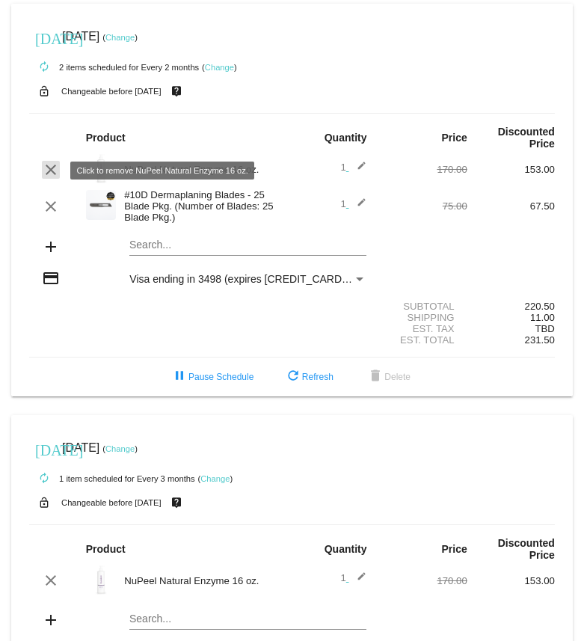
click at [52, 168] on mat-icon "clear" at bounding box center [51, 170] width 18 height 18
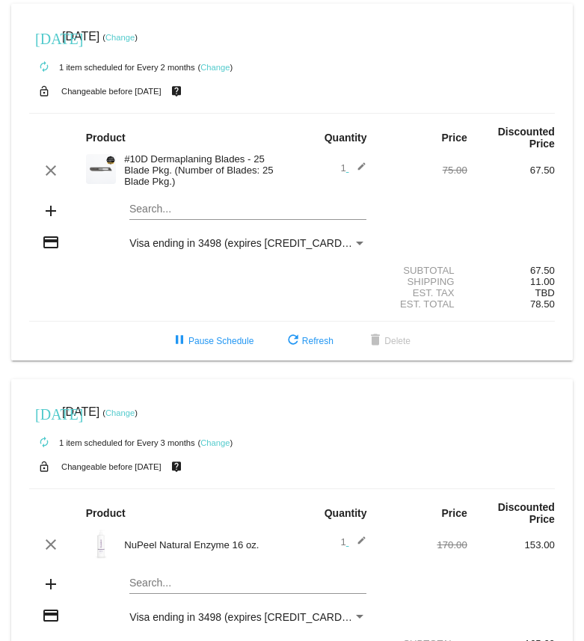
click at [50, 215] on mat-icon "add" at bounding box center [51, 211] width 18 height 18
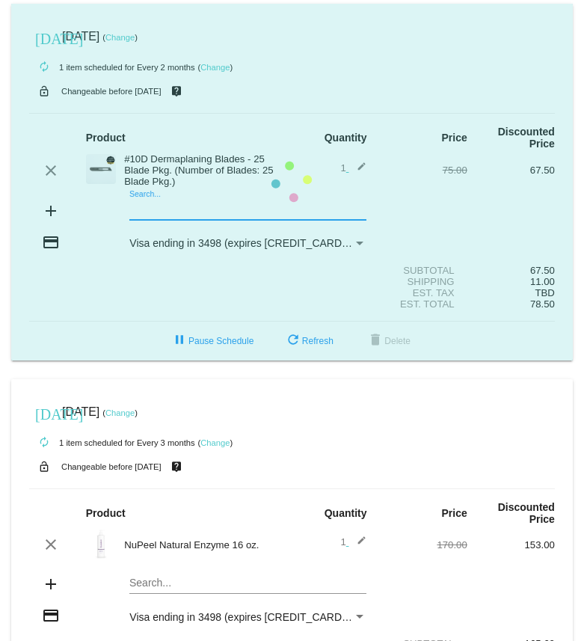
click at [153, 212] on mat-card "[DATE] [DATE] ( Change ) autorenew 1 item scheduled for Every 2 months ( Change…" at bounding box center [291, 182] width 561 height 357
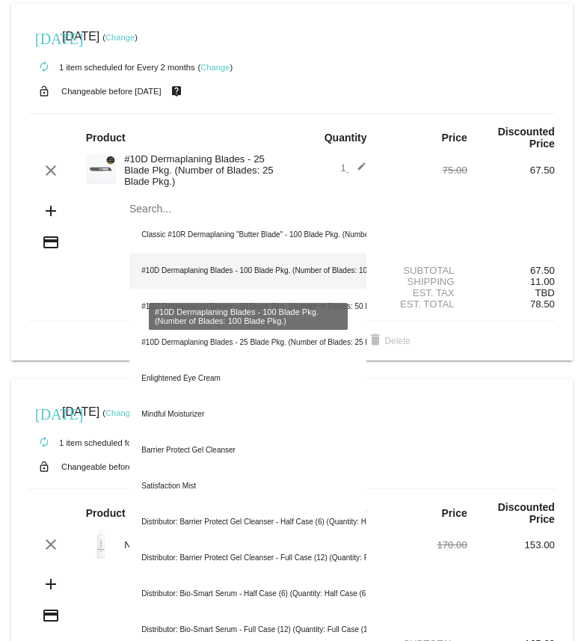
click at [175, 268] on div "#10D Dermaplaning Blades - 100 Blade Pkg. (Number of Blades: 100 Blade Pkg.)" at bounding box center [247, 271] width 237 height 36
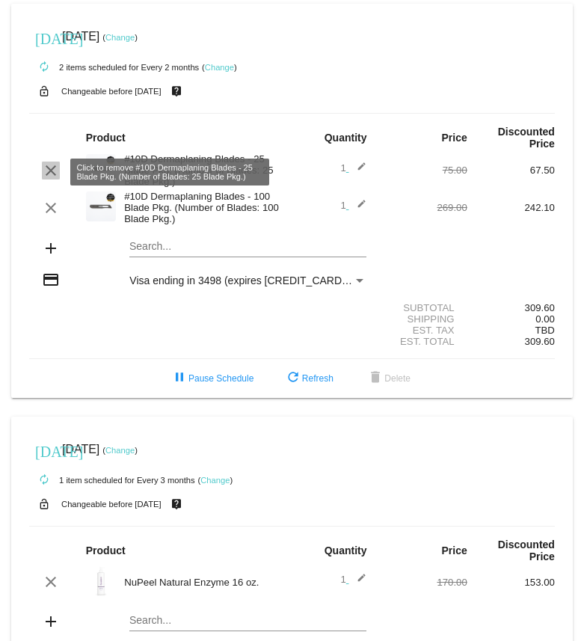
click at [46, 173] on mat-icon "clear" at bounding box center [51, 170] width 18 height 18
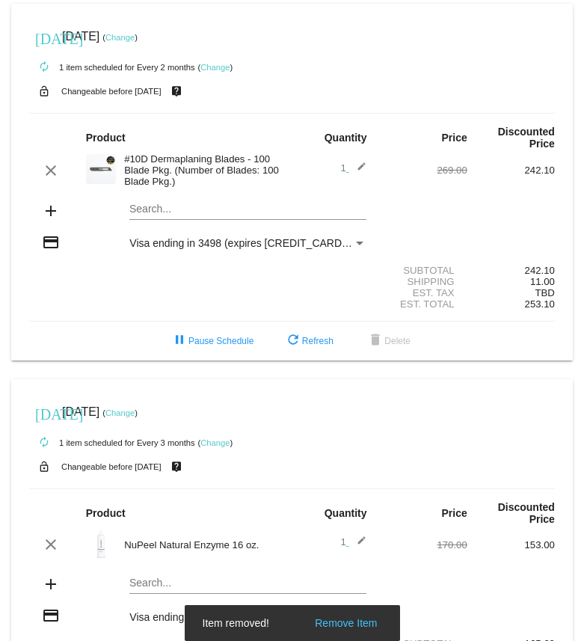
click at [52, 212] on mat-icon "add" at bounding box center [51, 211] width 18 height 18
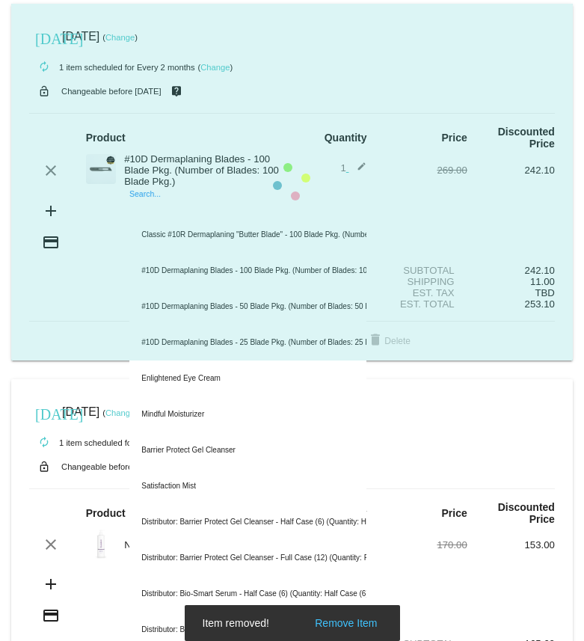
click at [170, 217] on mat-card "[DATE] [DATE] ( Change ) autorenew 1 item scheduled for Every 2 months ( Change…" at bounding box center [291, 182] width 561 height 357
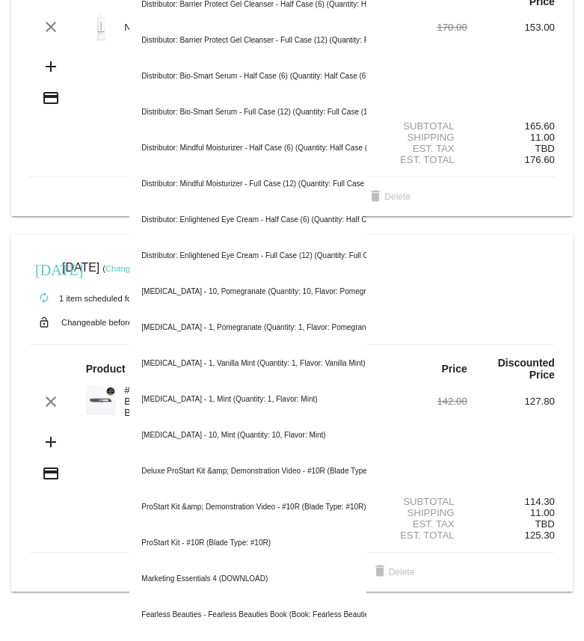
scroll to position [507, 0]
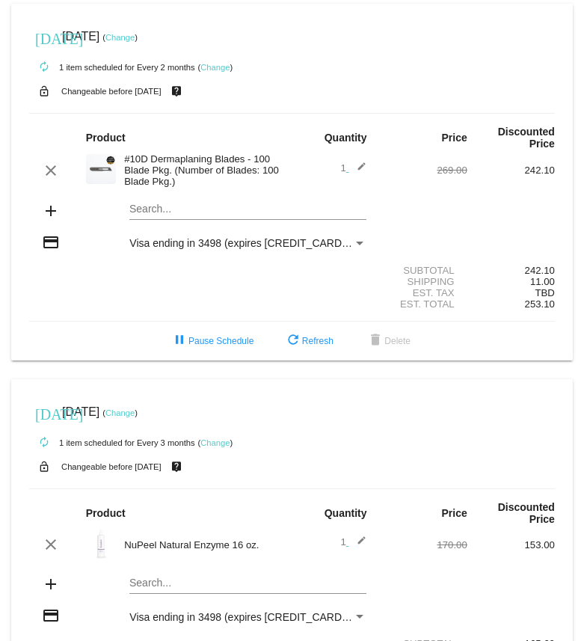
click at [174, 212] on mat-card "[DATE] [DATE] ( Change ) autorenew 1 item scheduled for Every 2 months ( Change…" at bounding box center [291, 182] width 561 height 357
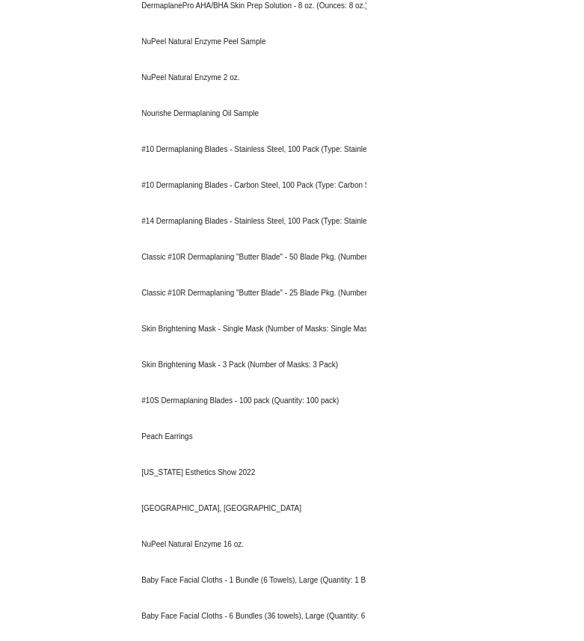
scroll to position [2063, 0]
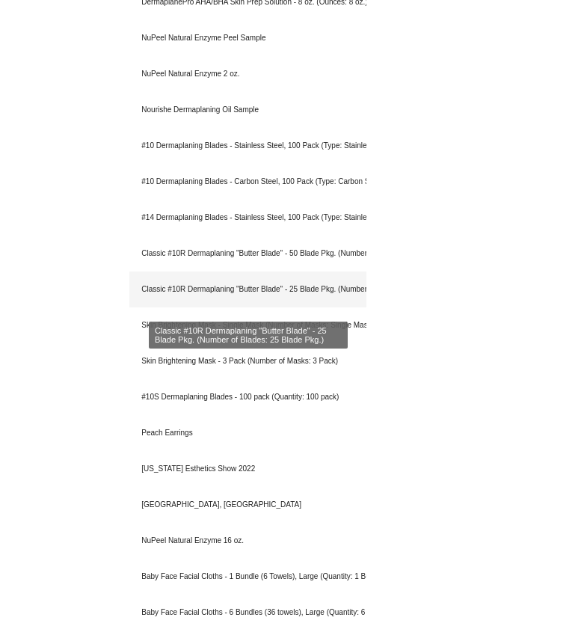
click at [319, 288] on div "Classic #10R Dermaplaning "Butter Blade" - 25 Blade Pkg. (Number of Blades: 25 …" at bounding box center [247, 289] width 237 height 36
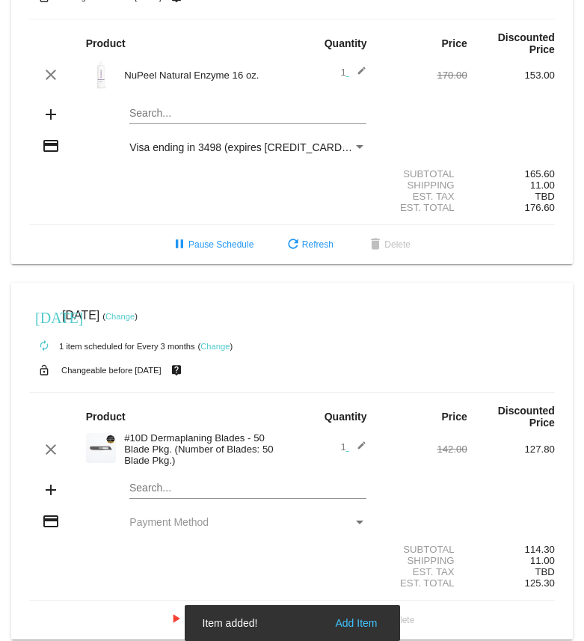
scroll to position [546, 0]
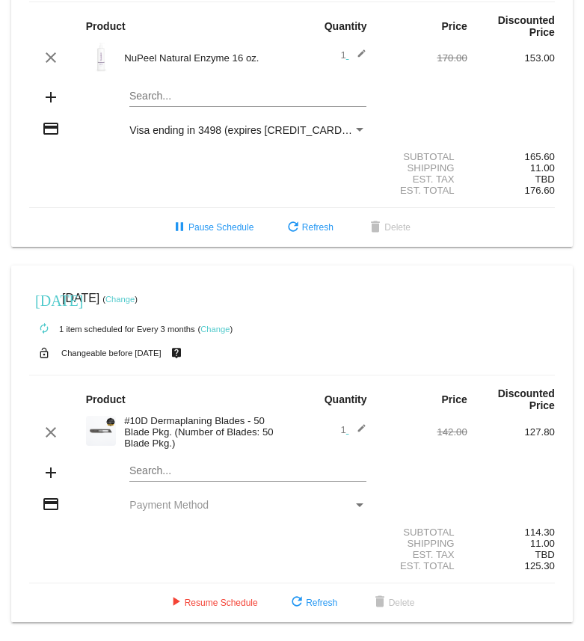
click at [173, 79] on div "Search..." at bounding box center [247, 92] width 237 height 29
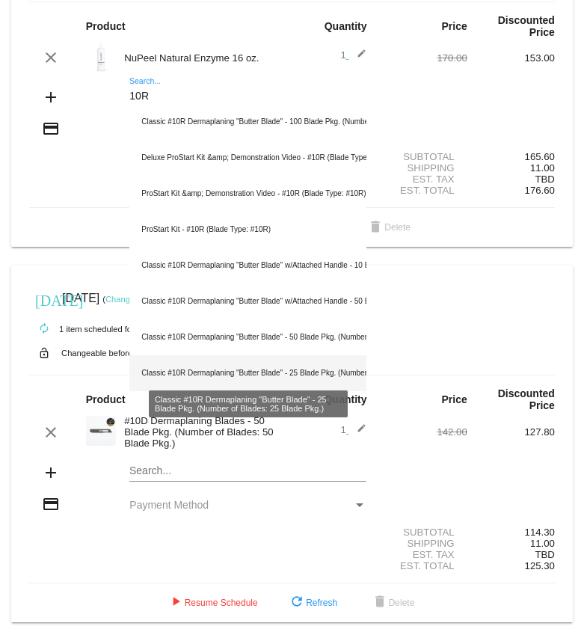
type input "10R"
click at [198, 360] on div "Classic #10R Dermaplaning "Butter Blade" - 25 Blade Pkg. (Number of Blades: 25 …" at bounding box center [247, 373] width 237 height 36
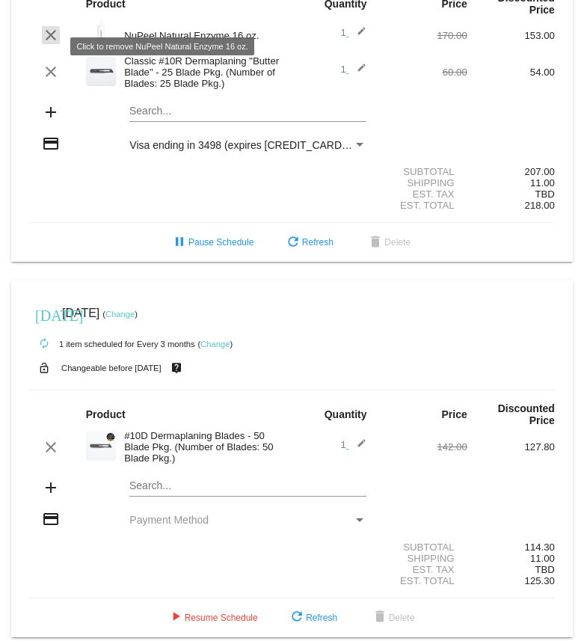
click at [49, 44] on mat-icon "clear" at bounding box center [51, 35] width 18 height 18
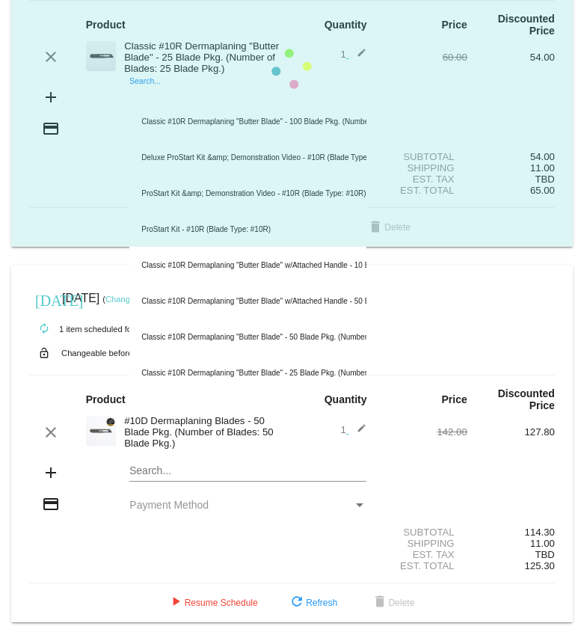
click at [193, 93] on input "Search..." at bounding box center [247, 96] width 237 height 12
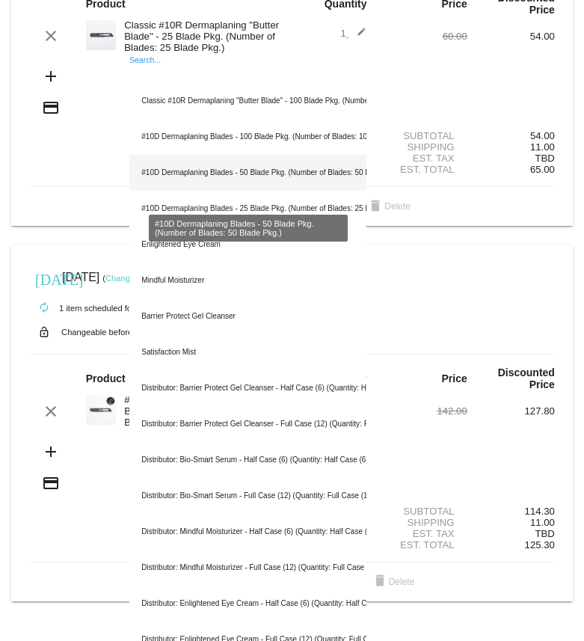
click at [191, 180] on div "#10D Dermaplaning Blades - 50 Blade Pkg. (Number of Blades: 50 Blade Pkg.)" at bounding box center [247, 173] width 237 height 36
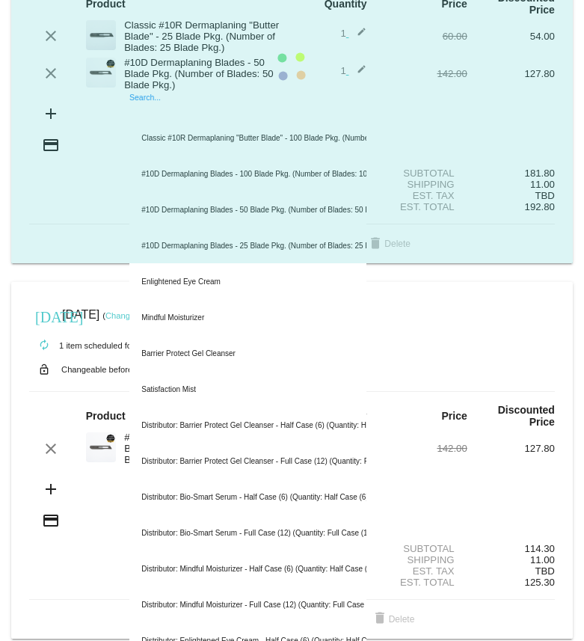
click at [158, 130] on mat-card "[DATE] [DATE] ( Change ) autorenew 2 items scheduled for Every 3 months ( Chang…" at bounding box center [291, 67] width 561 height 394
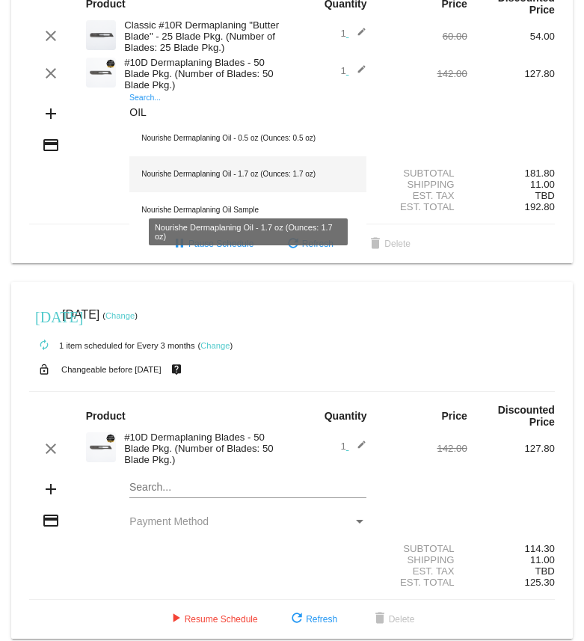
scroll to position [589, 0]
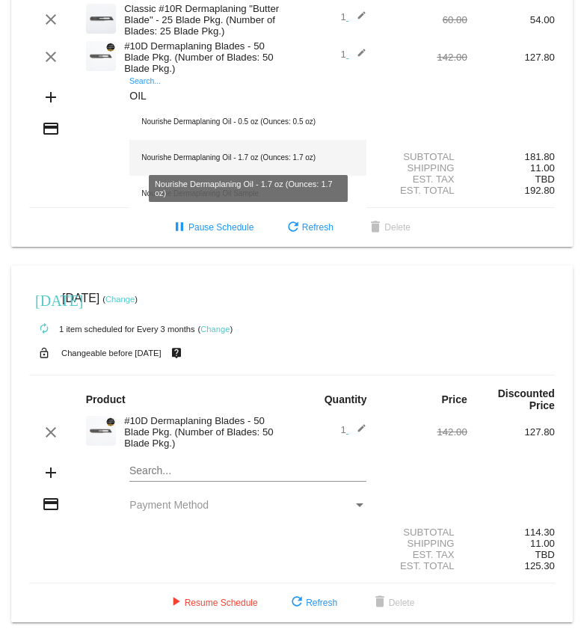
type input "OIL"
click at [229, 145] on div "Nourishe Dermaplaning Oil - 1.7 oz (Ounces: 1.7 oz)" at bounding box center [247, 158] width 237 height 36
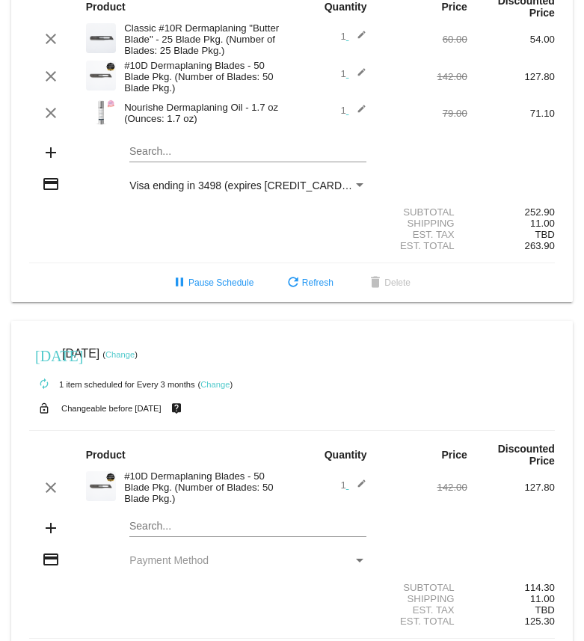
scroll to position [541, 0]
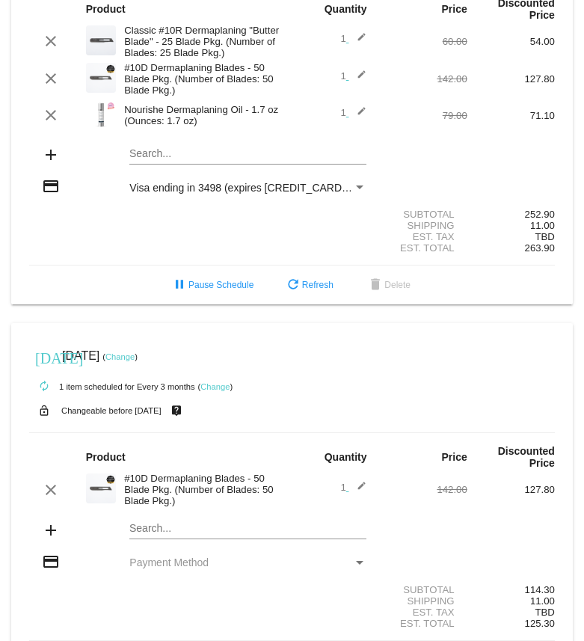
click at [168, 173] on mat-card "[DATE] [DATE] ( Change ) autorenew 3 items scheduled for Every 3 months ( Chang…" at bounding box center [291, 90] width 561 height 430
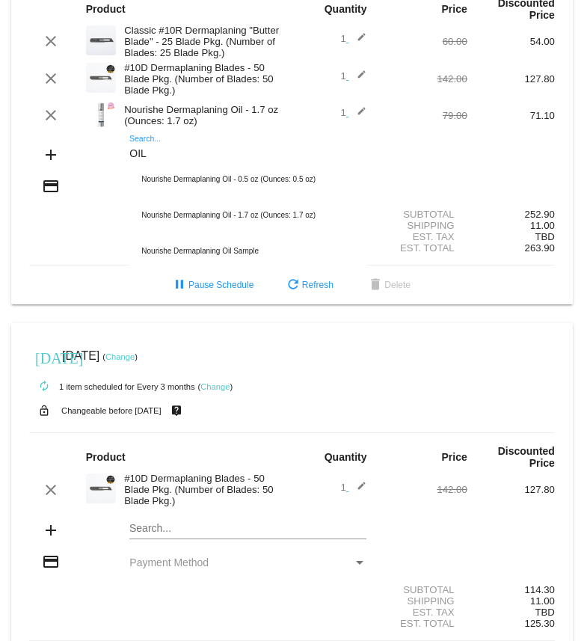
type input "OIL"
click at [21, 264] on mat-card "[DATE] [DATE] ( Change ) autorenew 3 items scheduled for Every 3 months ( Chang…" at bounding box center [291, 90] width 561 height 430
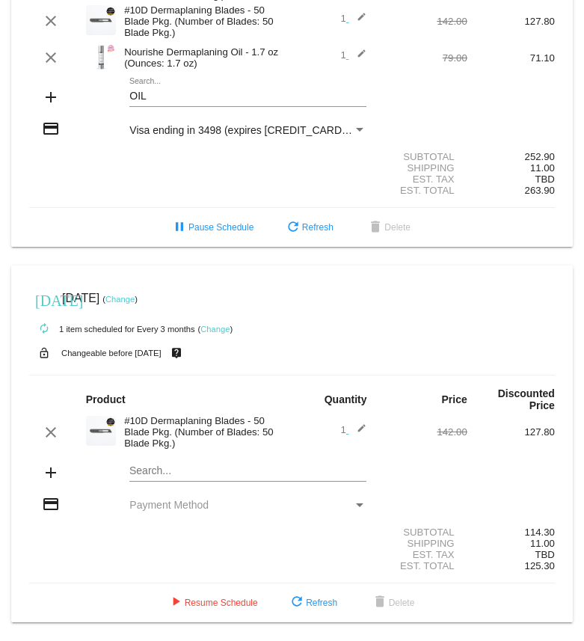
scroll to position [626, 0]
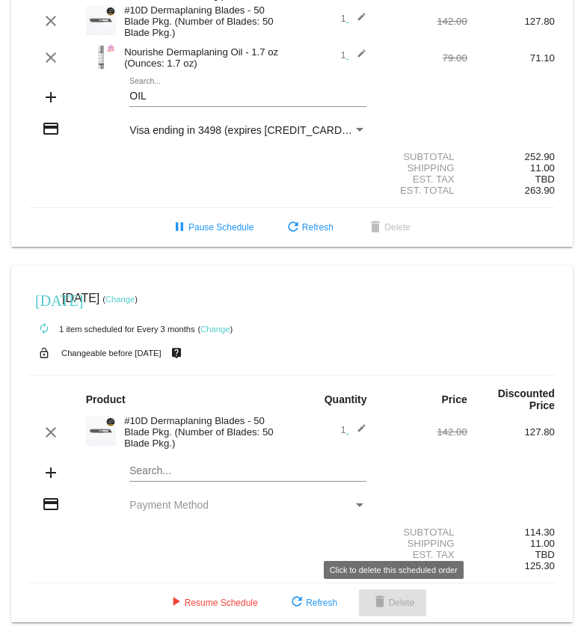
click at [382, 601] on mat-icon "delete" at bounding box center [380, 603] width 18 height 18
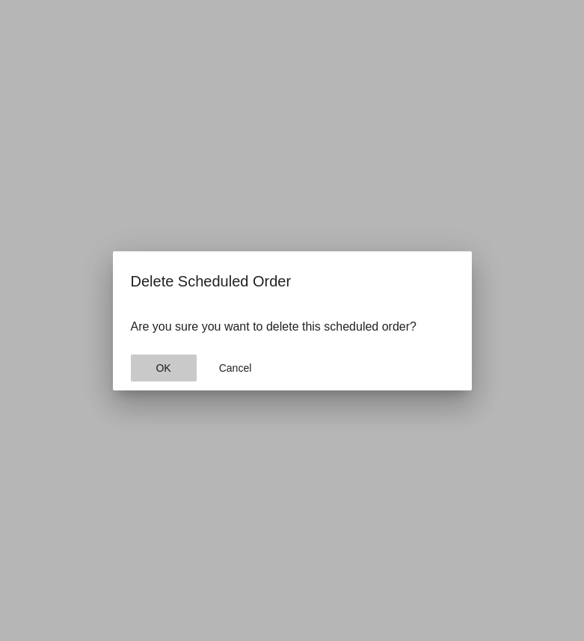
click at [164, 368] on span "OK" at bounding box center [162, 368] width 15 height 12
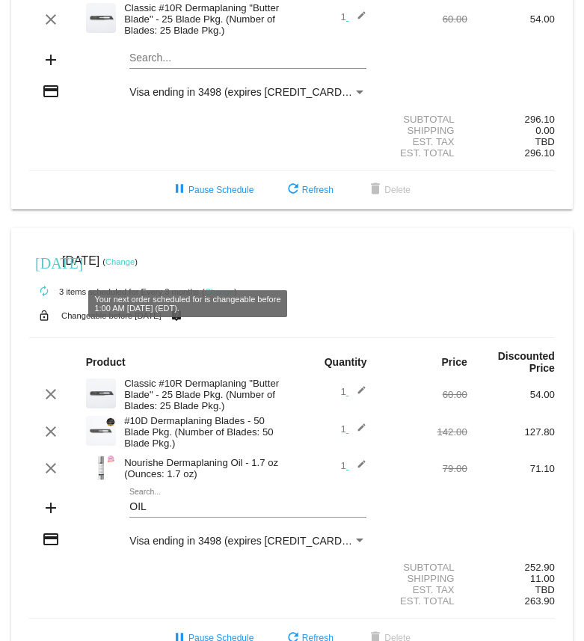
scroll to position [0, 0]
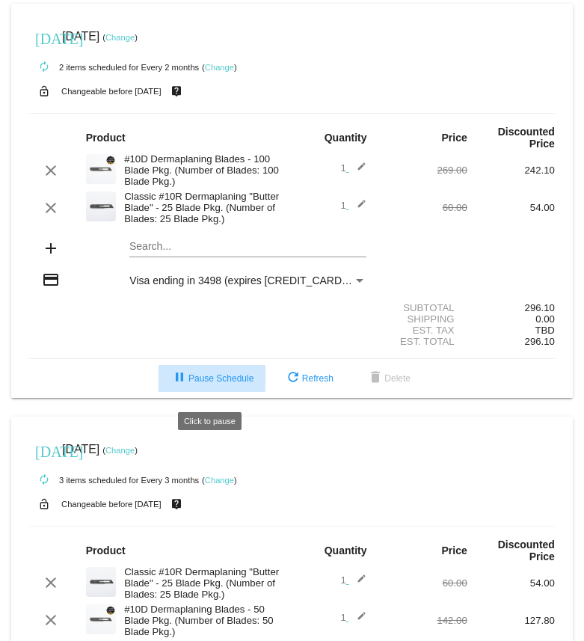
click at [210, 384] on span "pause Pause Schedule" at bounding box center [211, 378] width 83 height 10
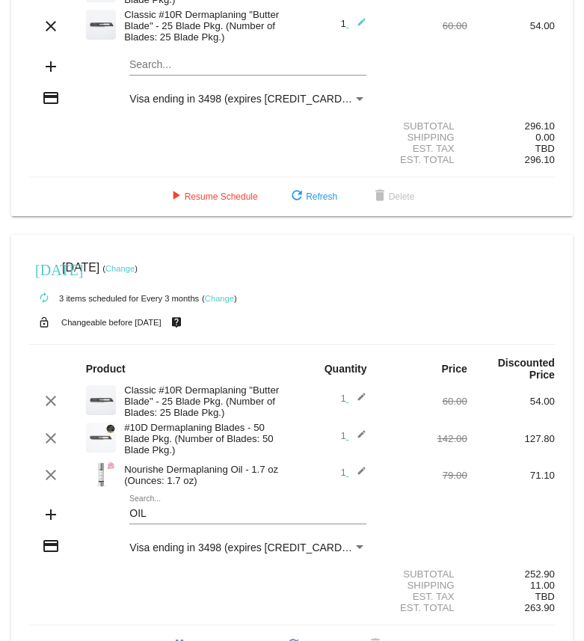
scroll to position [243, 0]
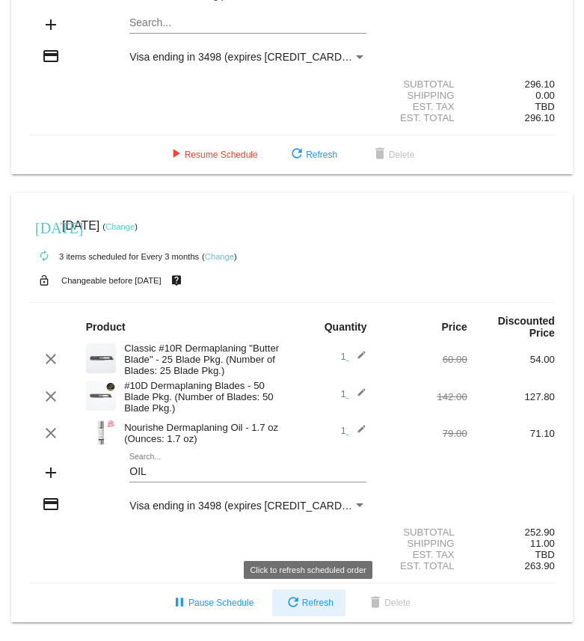
click at [302, 600] on span "refresh Refresh" at bounding box center [308, 602] width 49 height 10
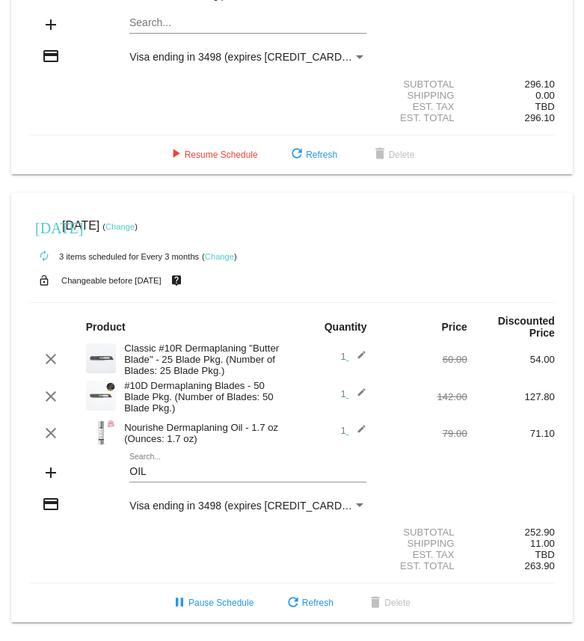
scroll to position [0, 0]
